Goal: Communication & Community: Answer question/provide support

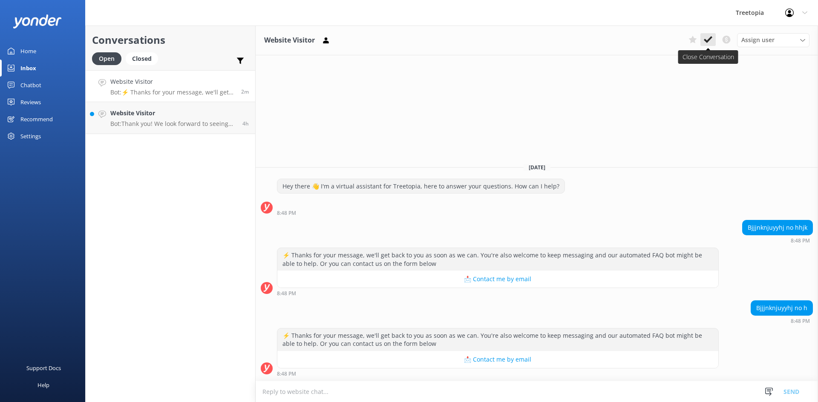
click at [705, 38] on icon at bounding box center [707, 39] width 9 height 9
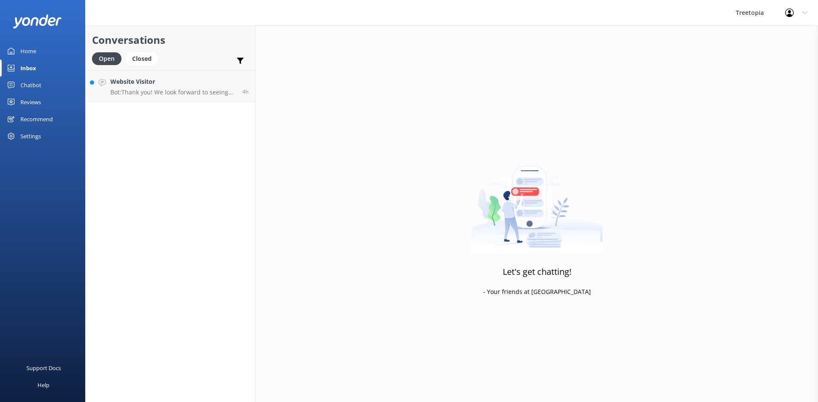
click at [189, 91] on p "Bot: Thank you! We look forward to seeing you at [GEOGRAPHIC_DATA]!" at bounding box center [173, 93] width 126 height 8
